Goal: Check status

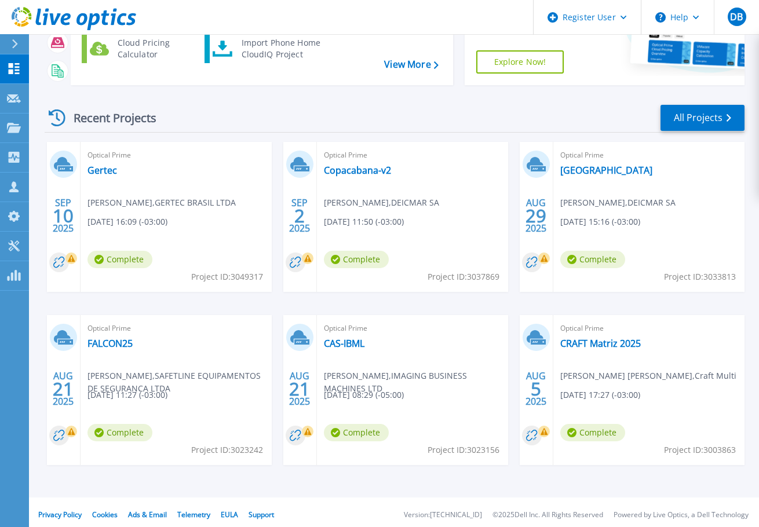
scroll to position [163, 0]
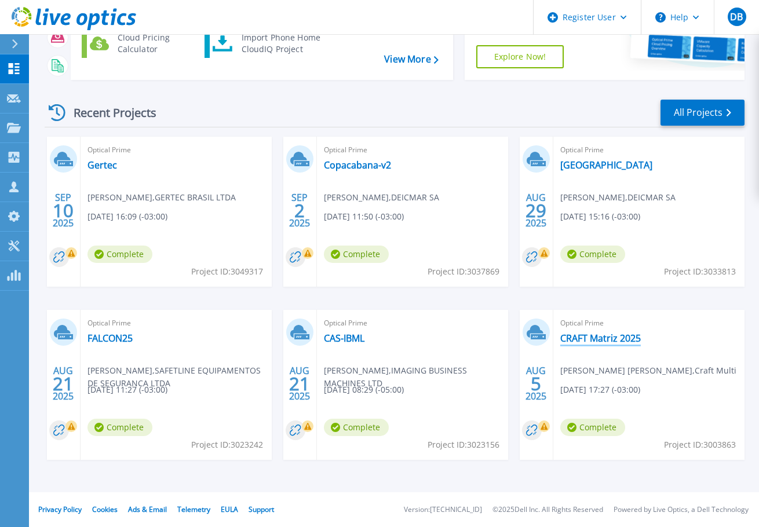
click at [616, 338] on link "CRAFT Matriz 2025" at bounding box center [600, 339] width 81 height 12
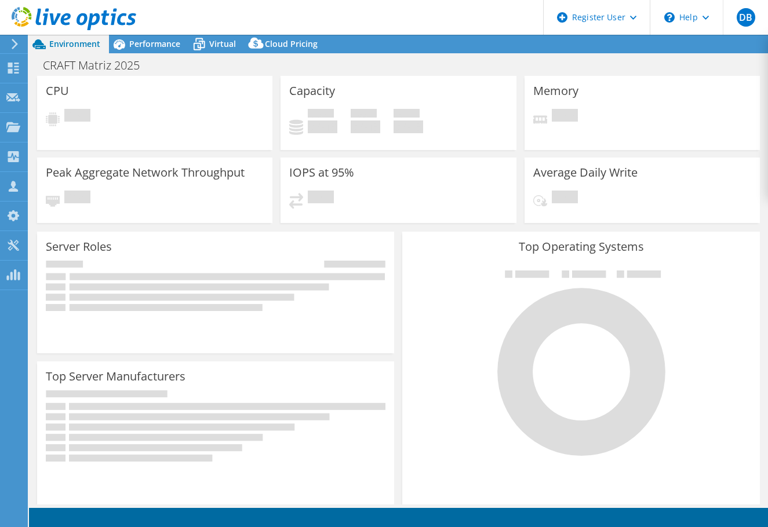
select select "SouthAmerica"
select select "BRL"
